Goal: Navigation & Orientation: Find specific page/section

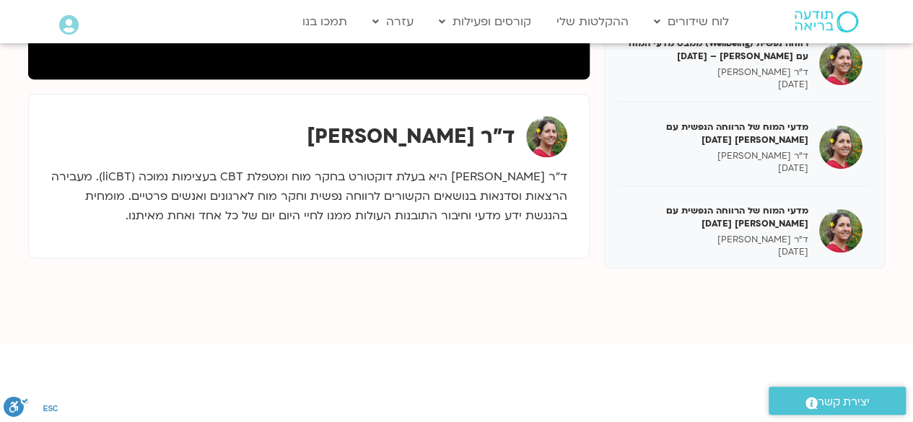
scroll to position [2051, 0]
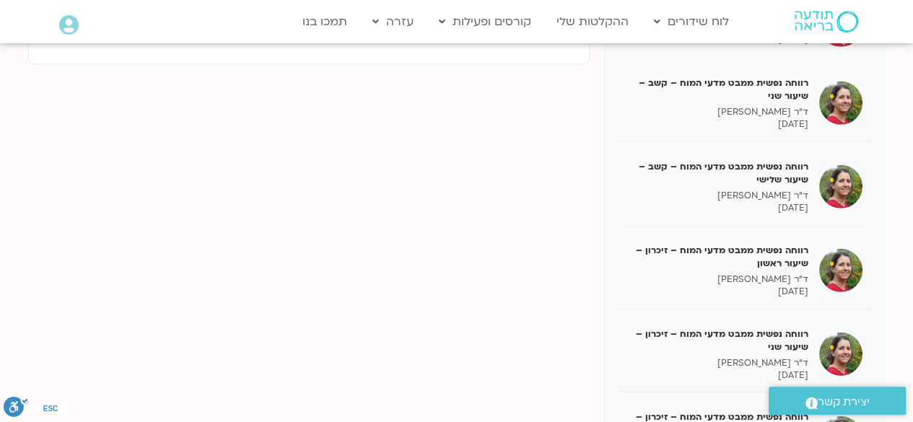
scroll to position [225, 0]
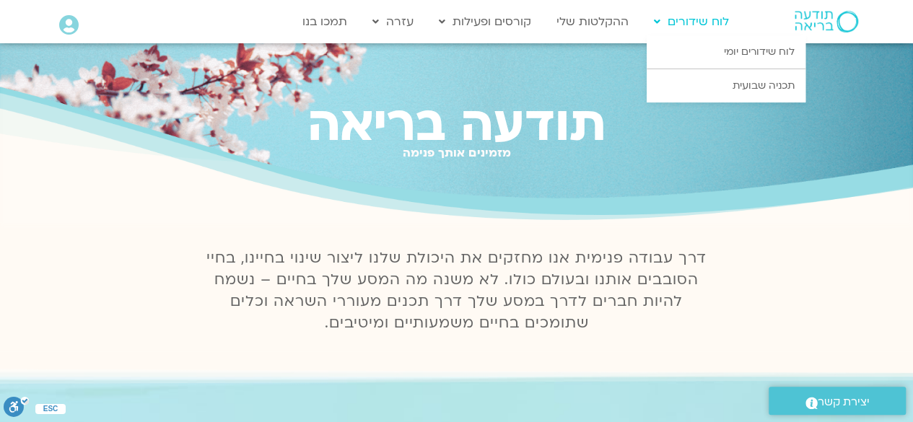
click at [689, 26] on link "לוח שידורים" at bounding box center [692, 21] width 90 height 27
click at [763, 53] on link "לוח שידורים יומי" at bounding box center [726, 51] width 159 height 33
